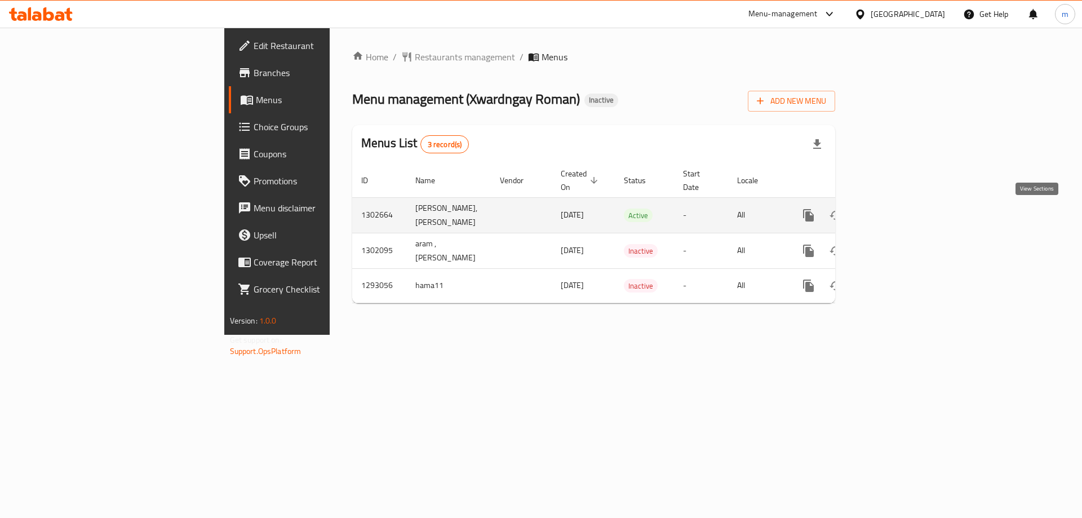
click at [896, 215] on icon "enhanced table" at bounding box center [890, 215] width 14 height 14
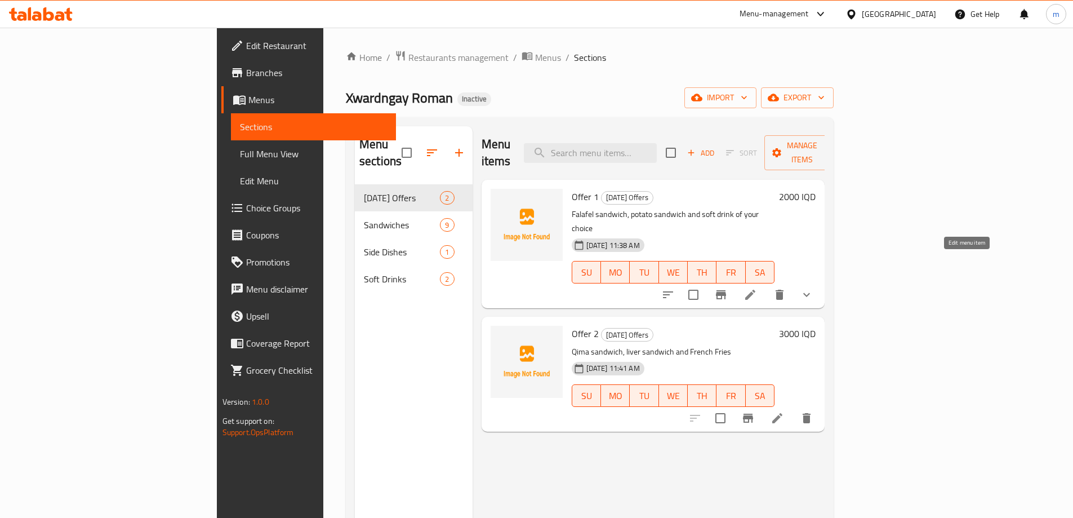
click at [757, 288] on icon at bounding box center [751, 295] width 14 height 14
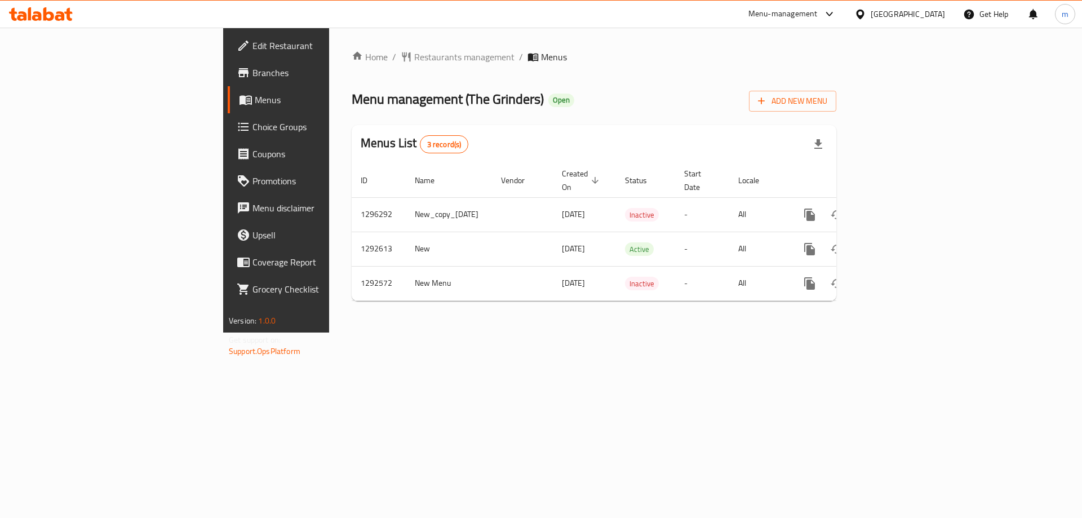
click at [718, 332] on div "Home / Restaurants management / Menus Menu management ( The Grinders ) Open Add…" at bounding box center [594, 180] width 530 height 305
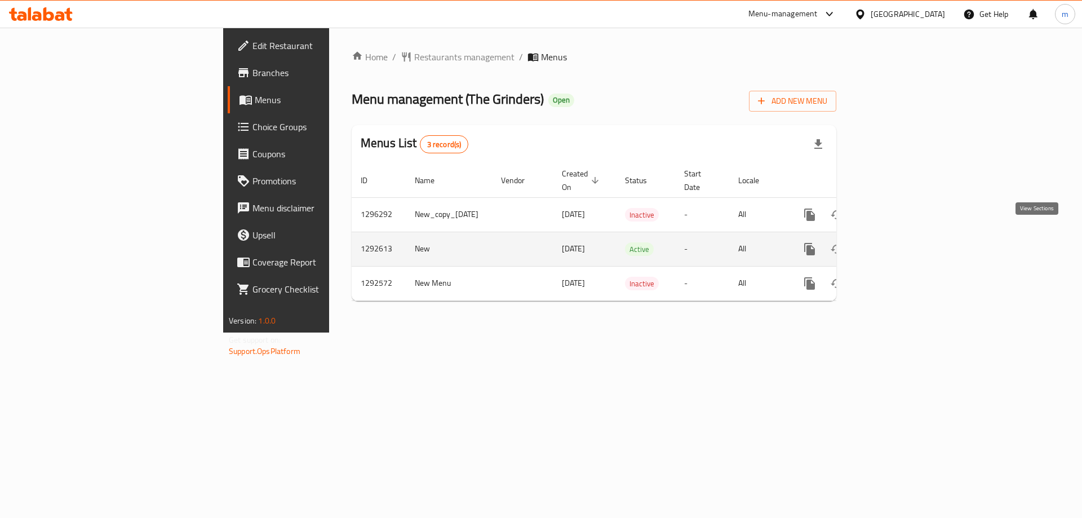
click at [898, 242] on icon "enhanced table" at bounding box center [891, 249] width 14 height 14
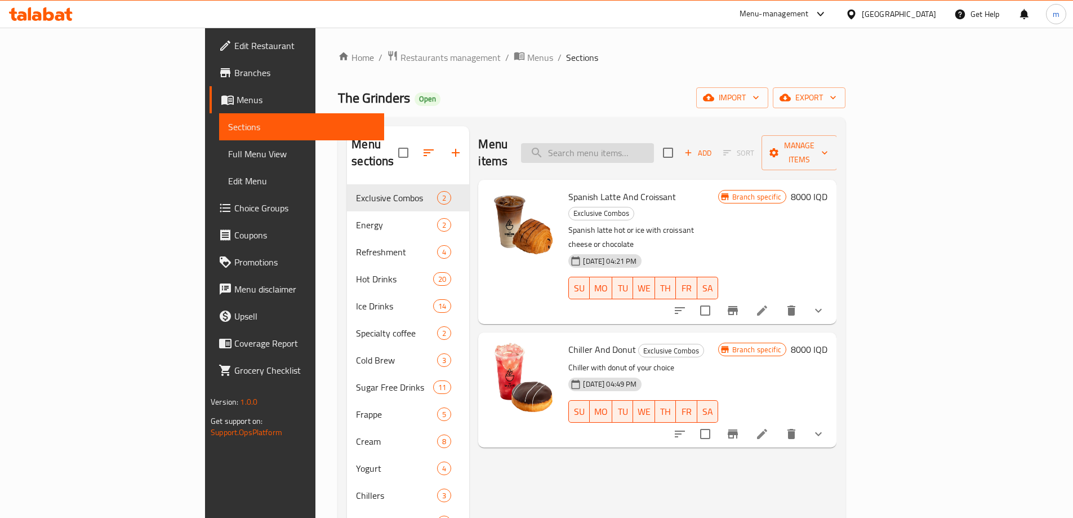
click at [654, 147] on input "search" at bounding box center [587, 153] width 133 height 20
paste input "Spanish Latte + croissant"
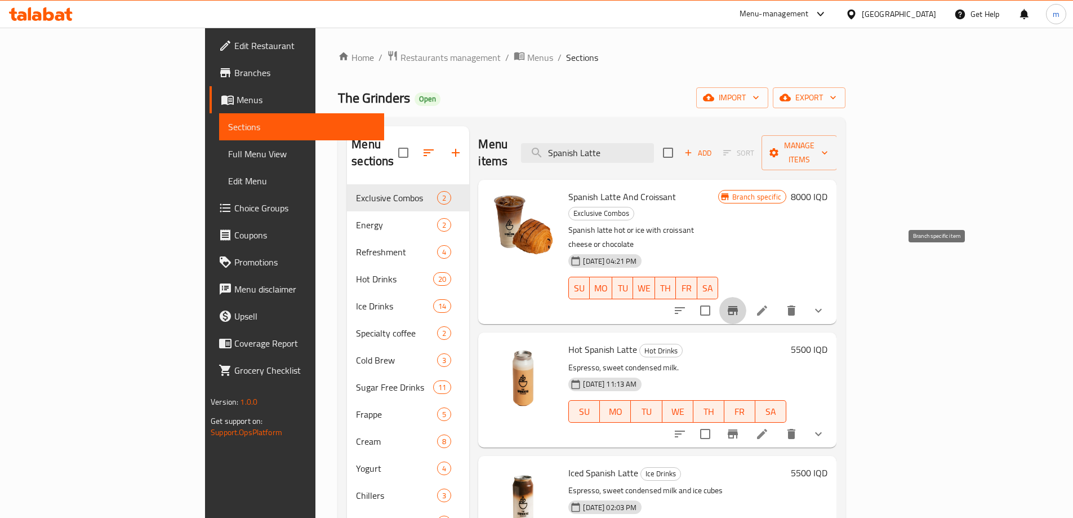
click at [740, 304] on icon "Branch-specific-item" at bounding box center [733, 311] width 14 height 14
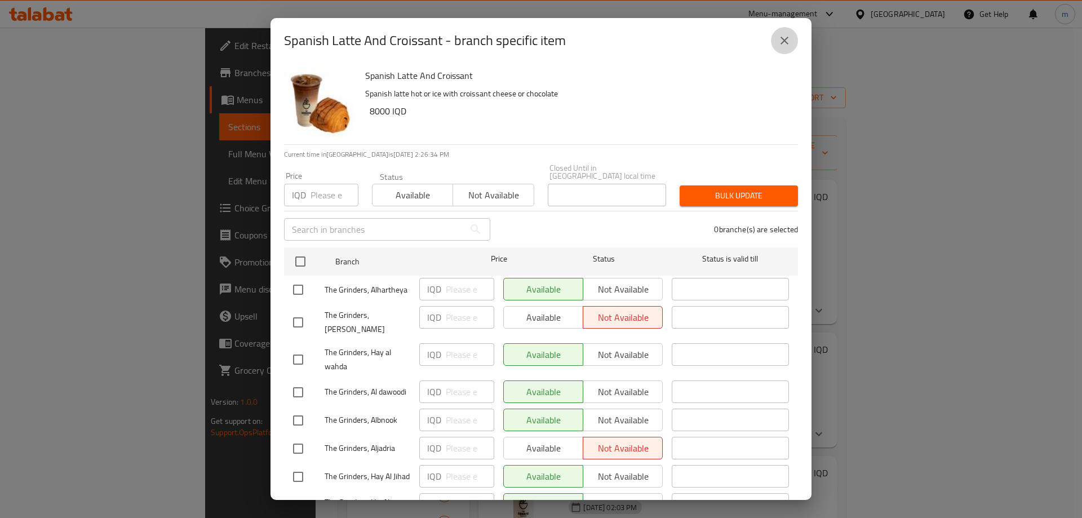
click at [783, 36] on icon "close" at bounding box center [785, 41] width 14 height 14
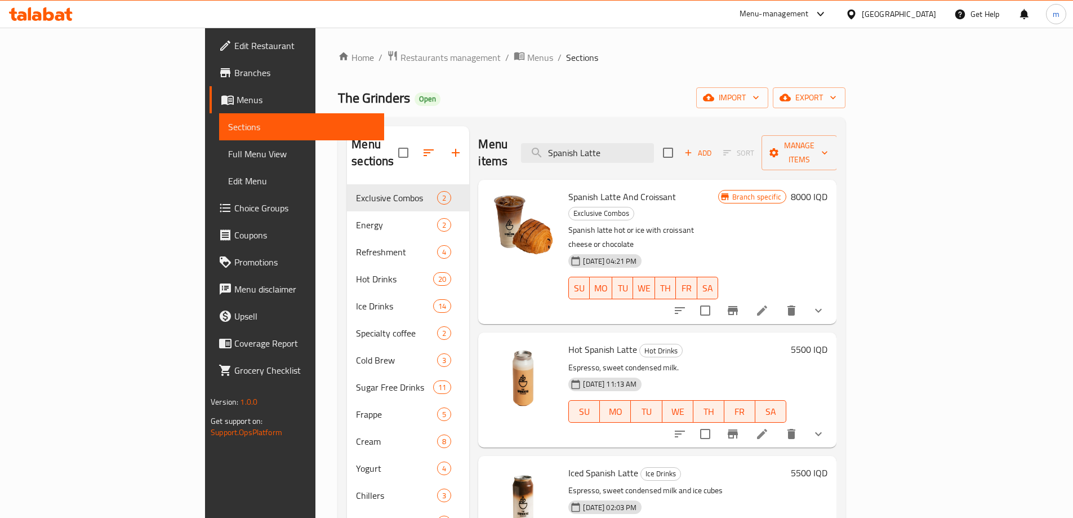
click at [822, 309] on icon "show more" at bounding box center [818, 311] width 7 height 4
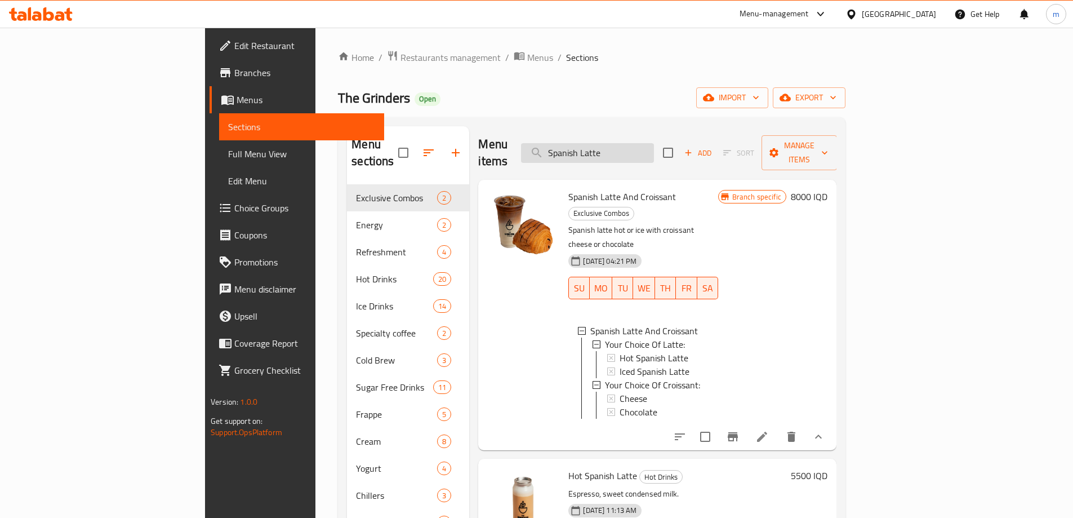
click at [644, 148] on input "Spanish Latte" at bounding box center [587, 153] width 133 height 20
paste input "Chiller + Donut"
click at [644, 148] on input "Chiller + Donut" at bounding box center [587, 153] width 133 height 20
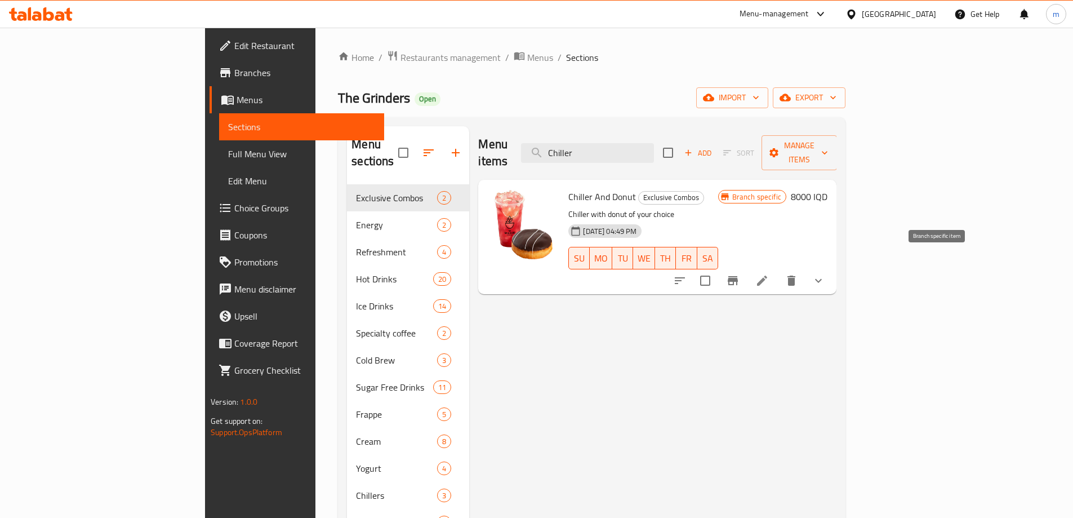
click at [740, 274] on icon "Branch-specific-item" at bounding box center [733, 281] width 14 height 14
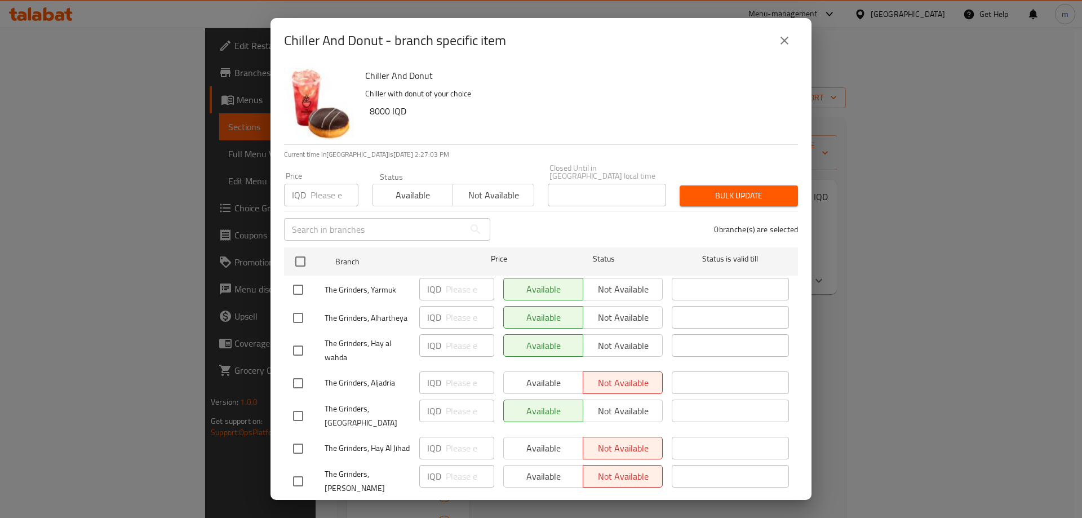
click at [783, 37] on icon "close" at bounding box center [785, 41] width 14 height 14
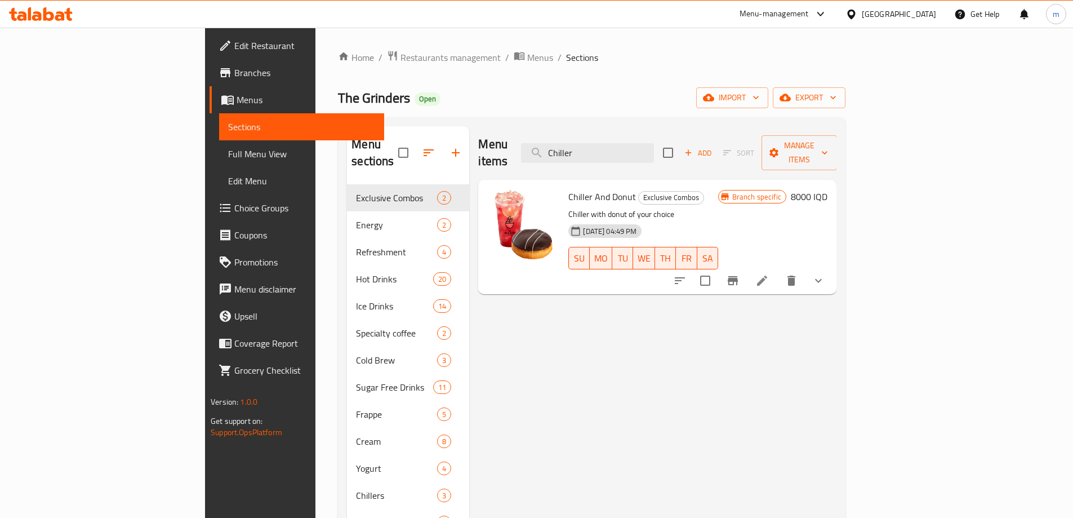
click at [825, 274] on icon "show more" at bounding box center [819, 281] width 14 height 14
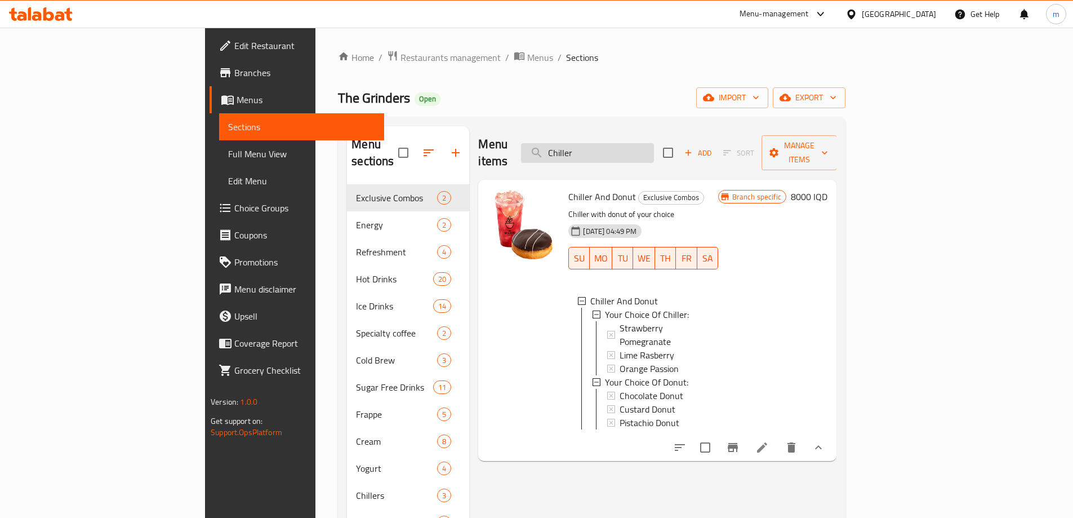
click at [654, 146] on input "Chiller" at bounding box center [587, 153] width 133 height 20
paste input "Spanish Latte + croissant"
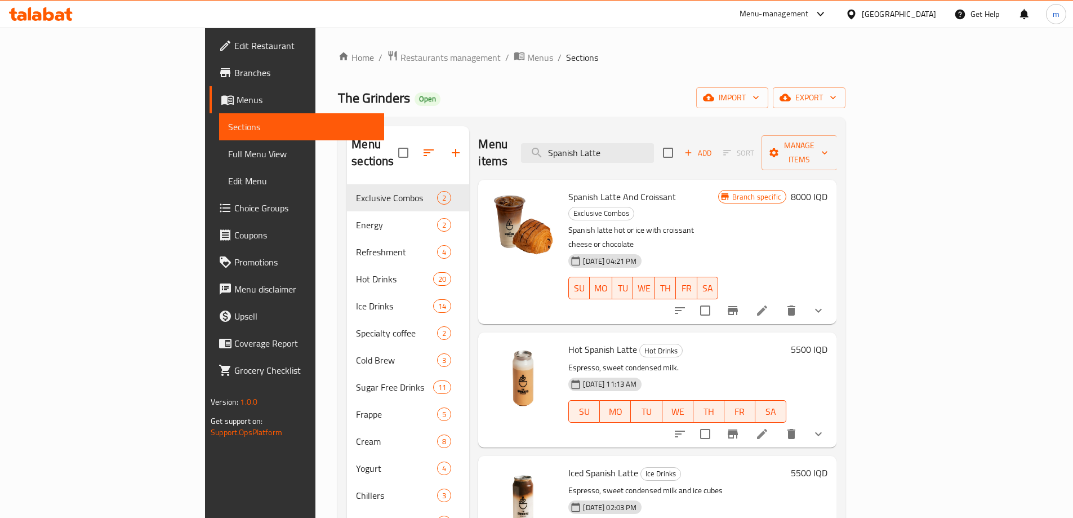
type input "Spanish Latte"
click at [234, 73] on span "Branches" at bounding box center [304, 73] width 141 height 14
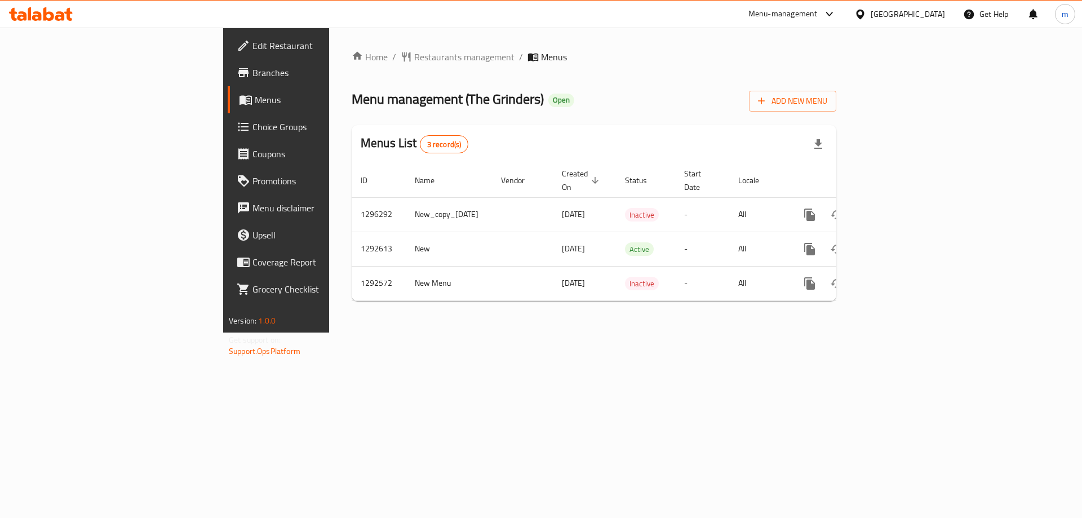
click at [727, 332] on div "Home / Restaurants management / Menus Menu management ( The Grinders ) Open Add…" at bounding box center [594, 180] width 530 height 305
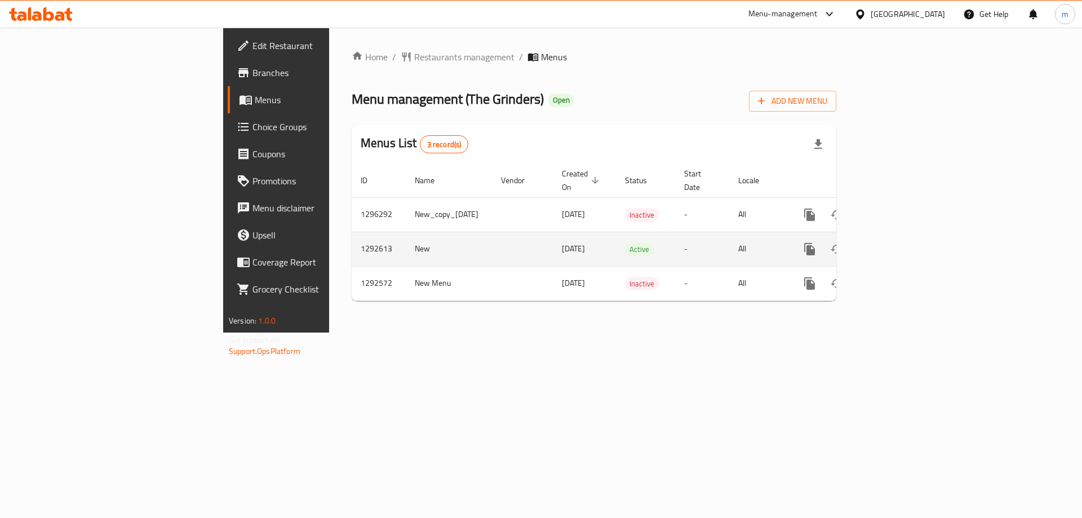
click at [898, 242] on icon "enhanced table" at bounding box center [891, 249] width 14 height 14
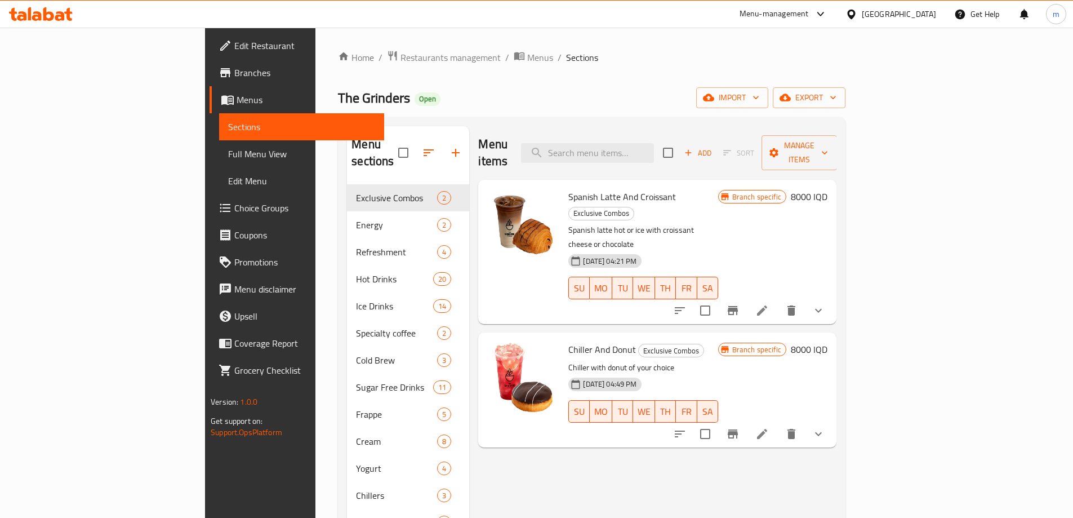
click at [738, 429] on icon "Branch-specific-item" at bounding box center [733, 433] width 10 height 9
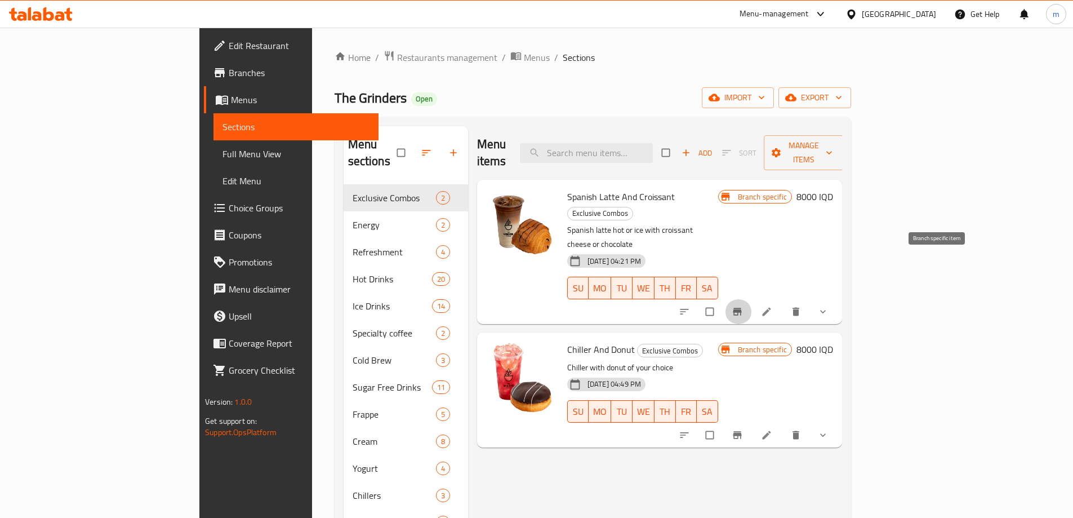
click at [741, 308] on icon "Branch-specific-item" at bounding box center [737, 311] width 8 height 7
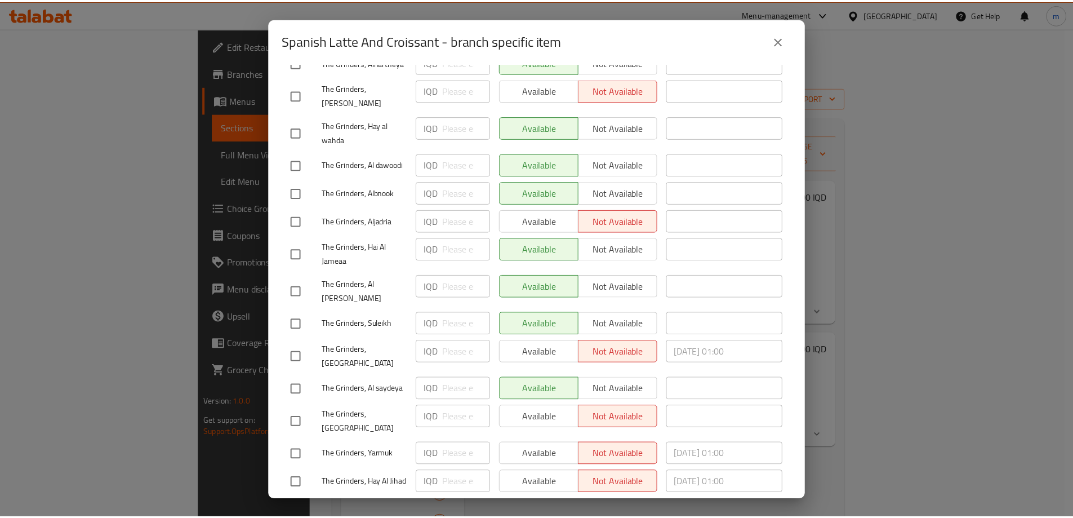
scroll to position [237, 0]
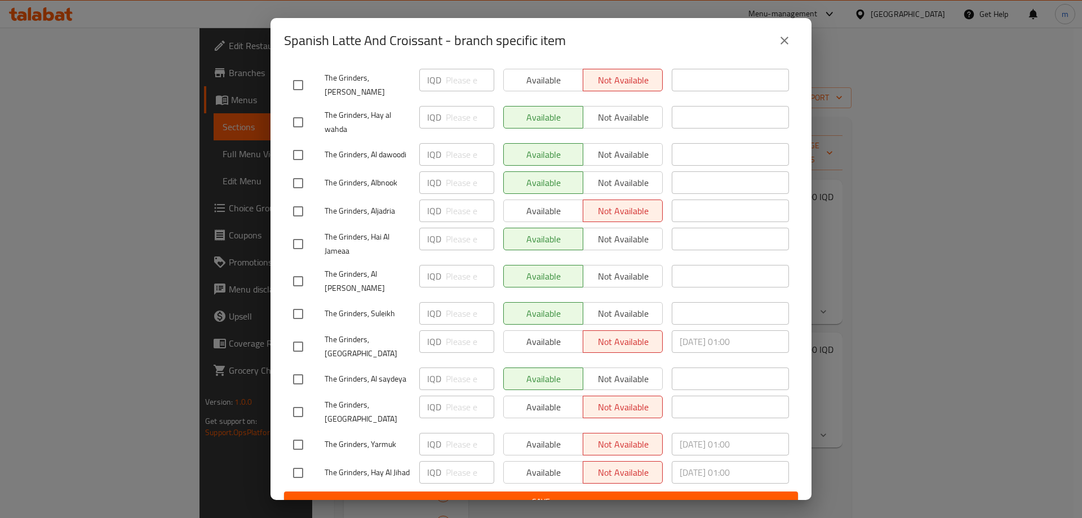
click at [295, 433] on input "checkbox" at bounding box center [298, 445] width 24 height 24
checkbox input "true"
click at [521, 436] on span "Available" at bounding box center [543, 444] width 70 height 16
click at [547, 495] on span "Save" at bounding box center [541, 502] width 496 height 14
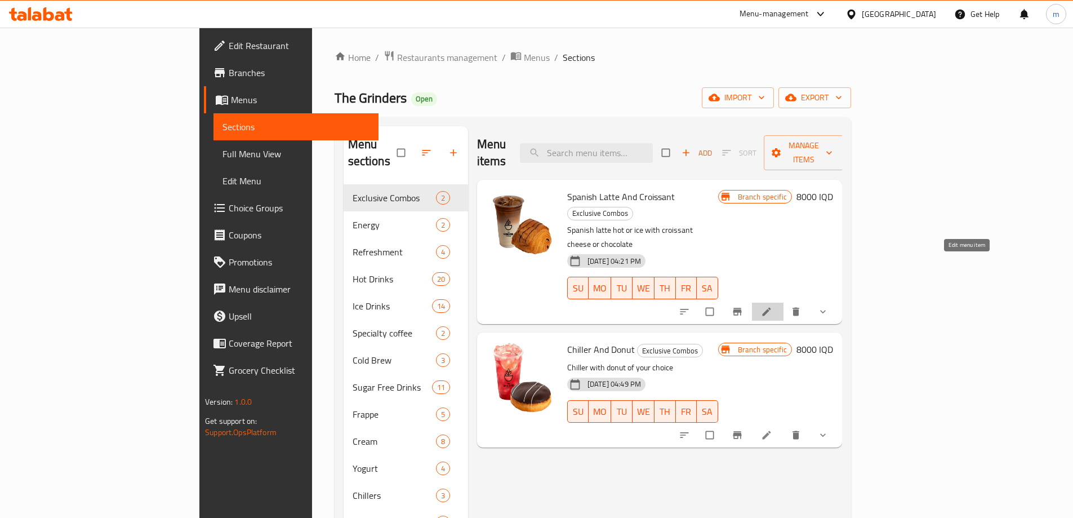
click at [771, 308] on icon at bounding box center [766, 312] width 8 height 8
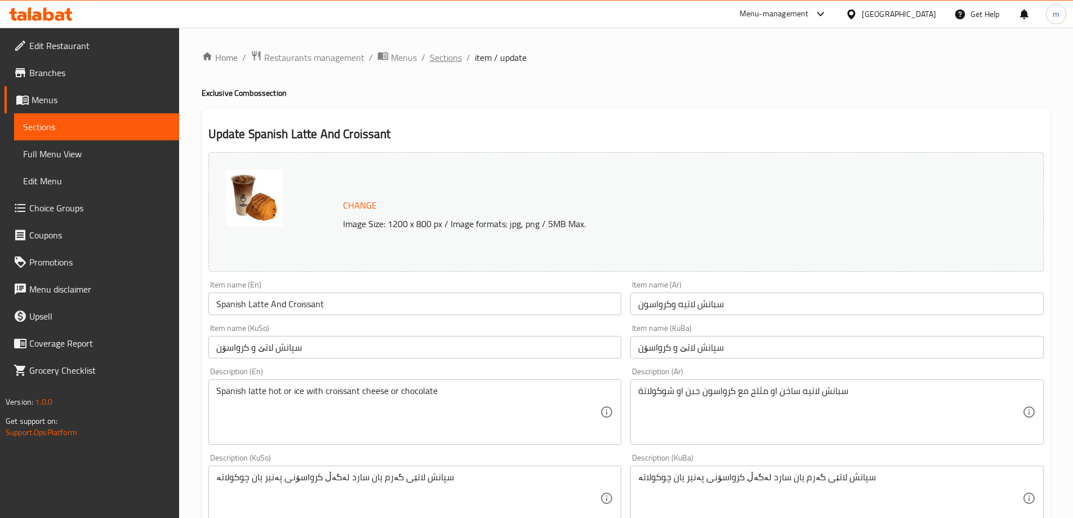
click at [451, 57] on span "Sections" at bounding box center [446, 58] width 32 height 14
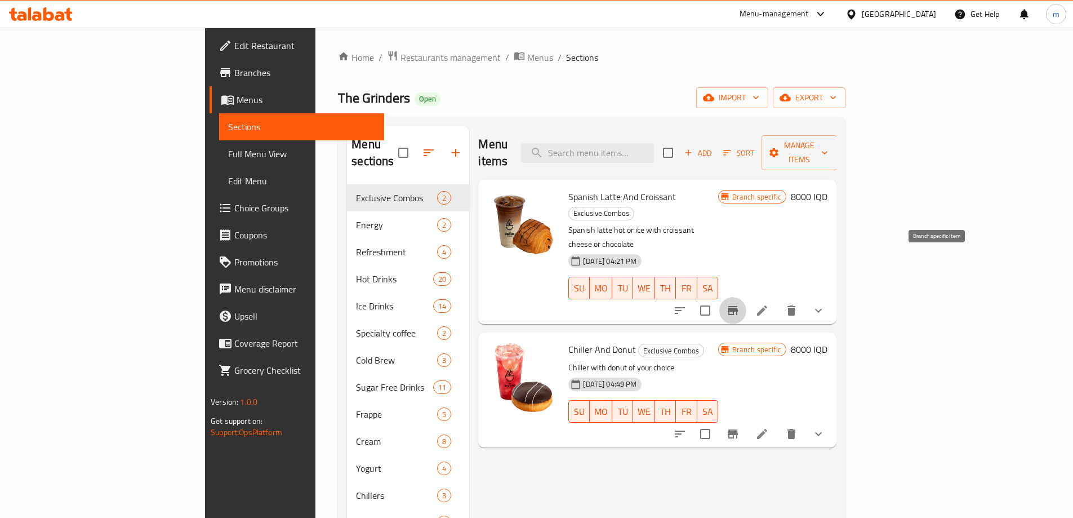
click at [740, 304] on icon "Branch-specific-item" at bounding box center [733, 311] width 14 height 14
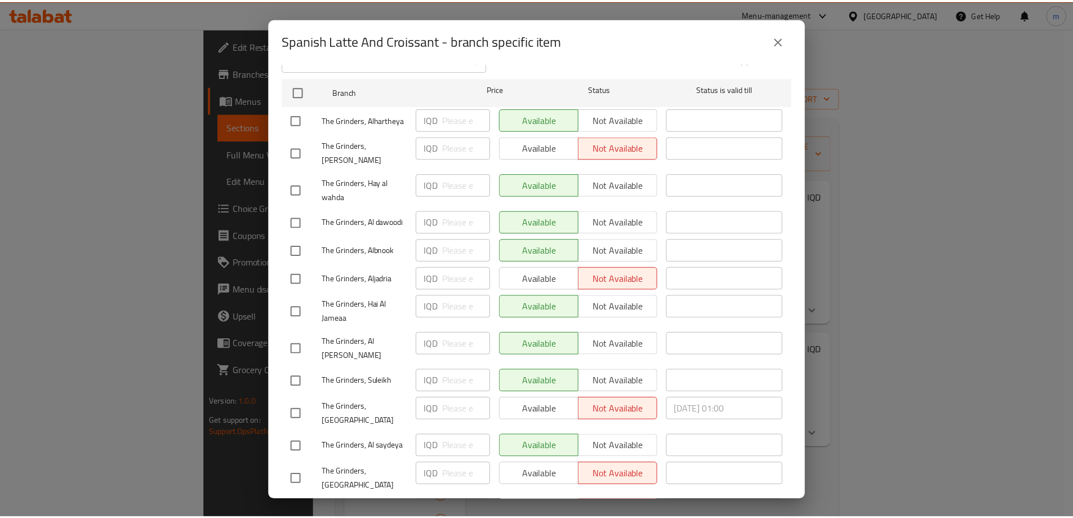
scroll to position [237, 0]
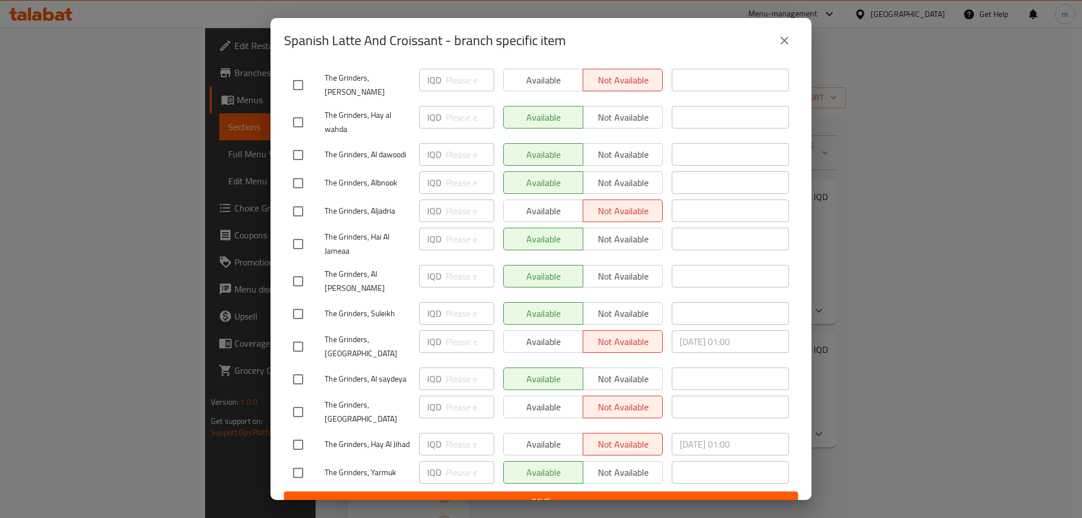
click at [300, 461] on input "checkbox" at bounding box center [298, 473] width 24 height 24
checkbox input "true"
click at [583, 461] on button "Not available" at bounding box center [623, 472] width 80 height 23
click at [597, 473] on ul "Branch Price Status Status is valid till The Grinders, Alhartheya IQD ​ Availab…" at bounding box center [541, 249] width 514 height 486
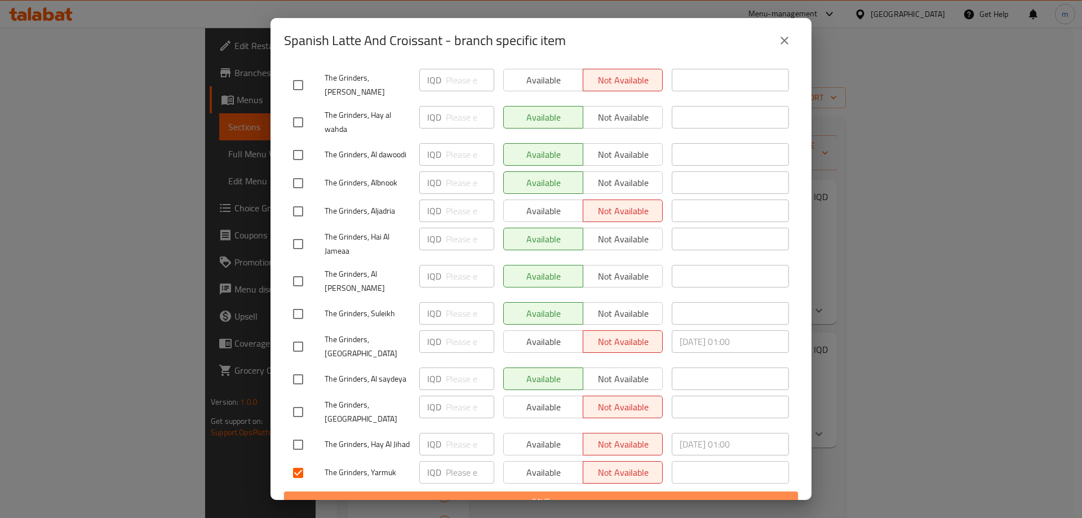
click at [601, 495] on span "Save" at bounding box center [541, 502] width 496 height 14
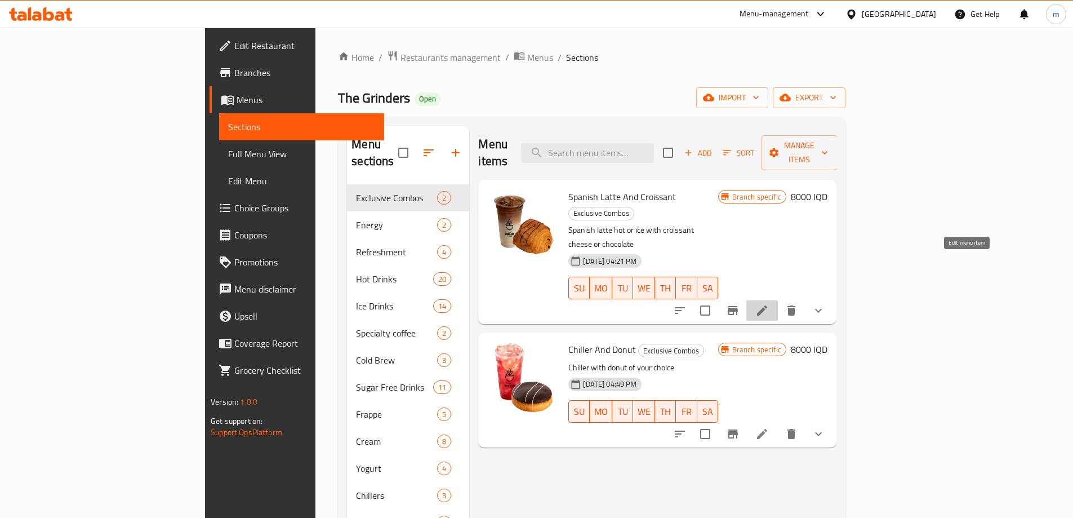
click at [769, 304] on icon at bounding box center [763, 311] width 14 height 14
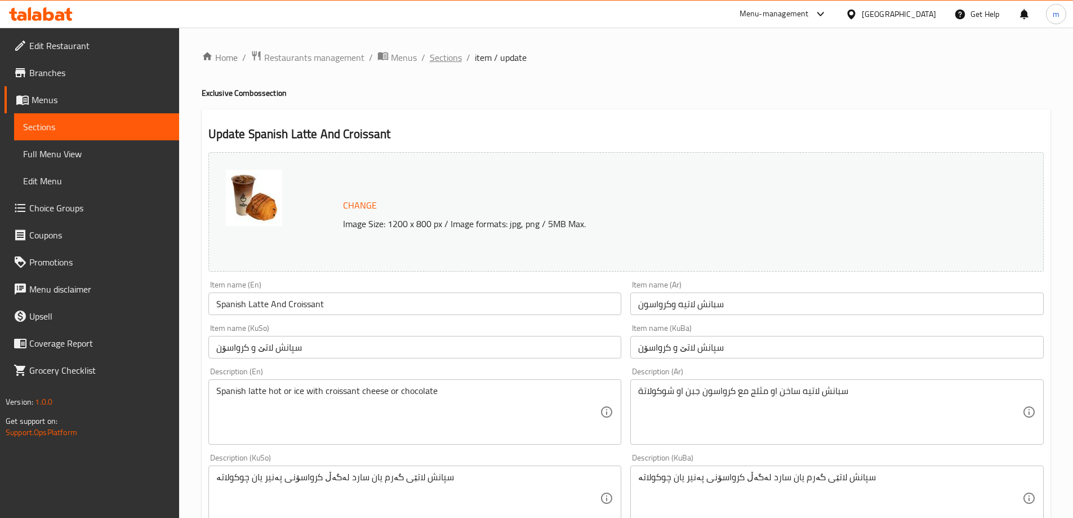
click at [430, 57] on span "Sections" at bounding box center [446, 58] width 32 height 14
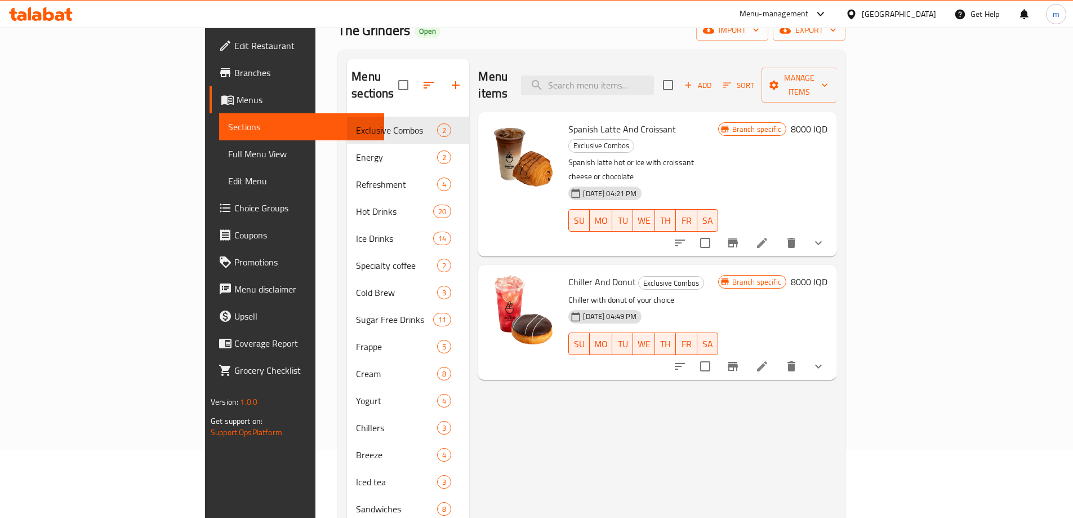
scroll to position [94, 0]
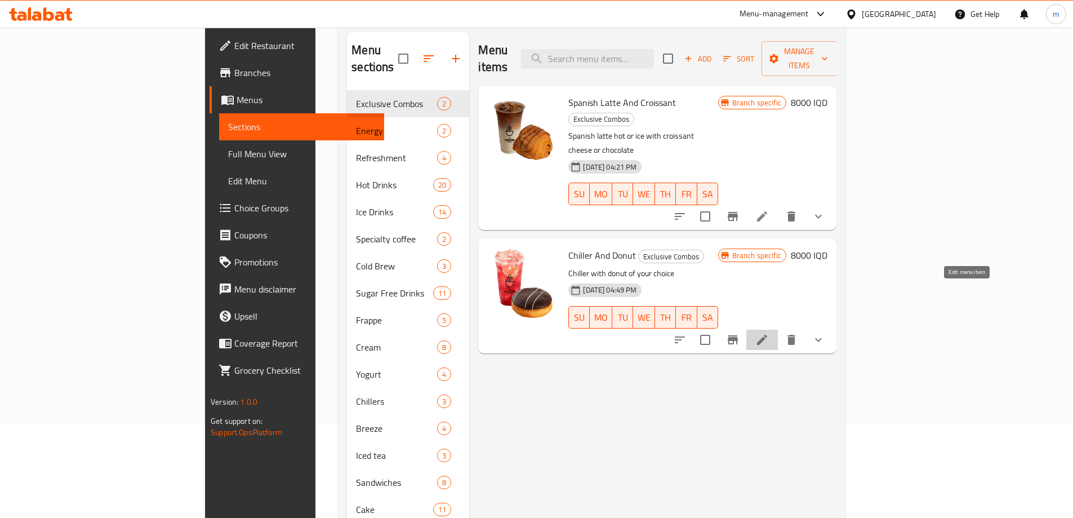
click at [769, 333] on icon at bounding box center [763, 340] width 14 height 14
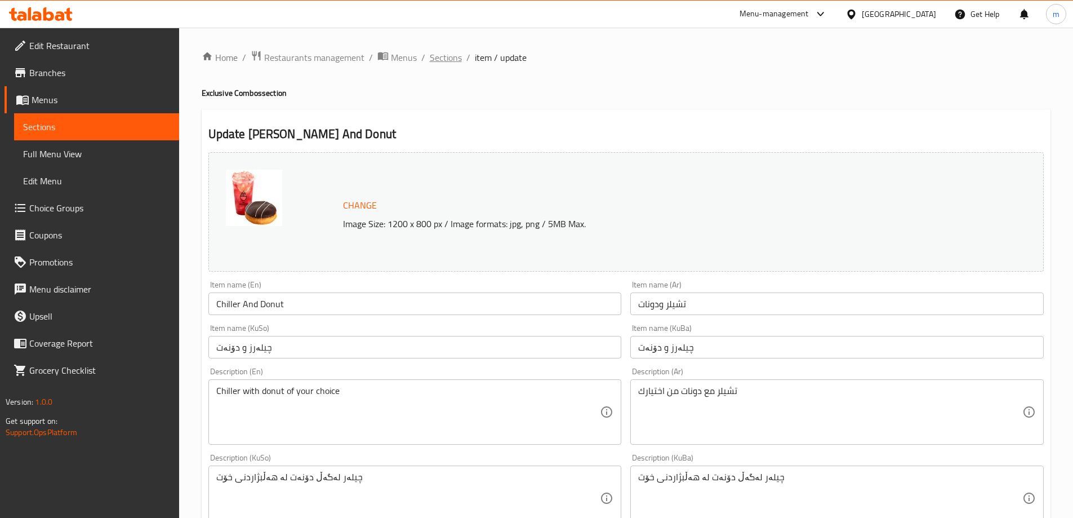
click at [457, 61] on span "Sections" at bounding box center [446, 58] width 32 height 14
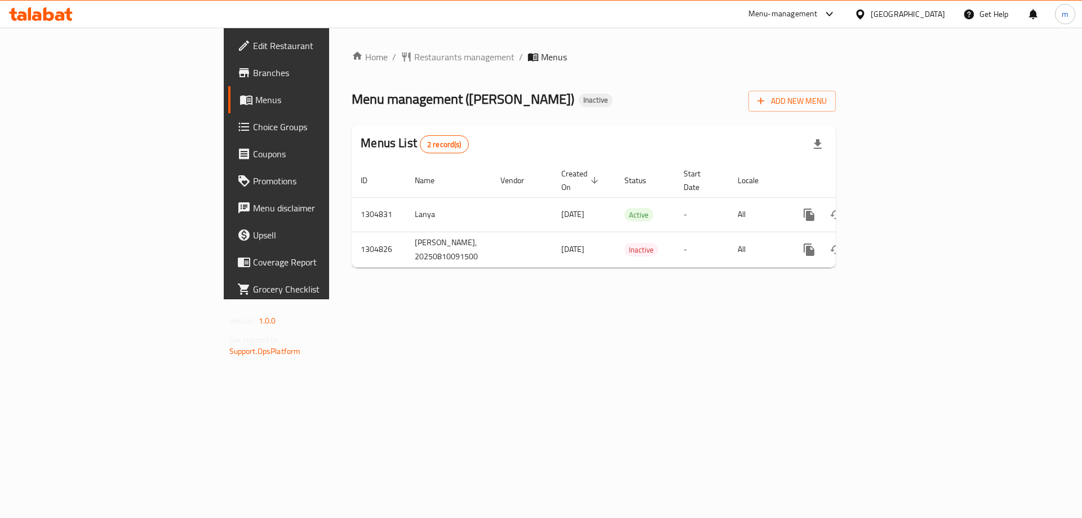
click at [670, 142] on div "Menus List 2 record(s)" at bounding box center [594, 144] width 484 height 38
click at [253, 43] on span "Edit Restaurant" at bounding box center [324, 46] width 143 height 14
